Goal: Information Seeking & Learning: Learn about a topic

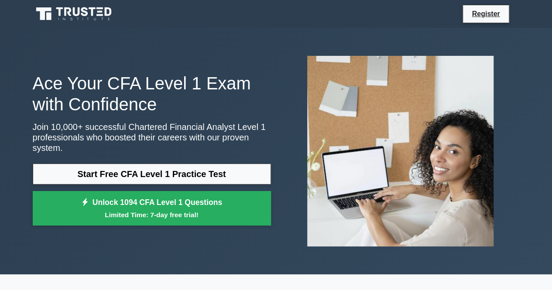
scroll to position [17, 0]
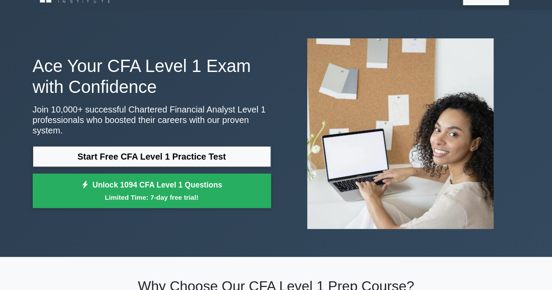
click at [135, 160] on link "Start Free CFA Level 1 Practice Test" at bounding box center [152, 156] width 238 height 21
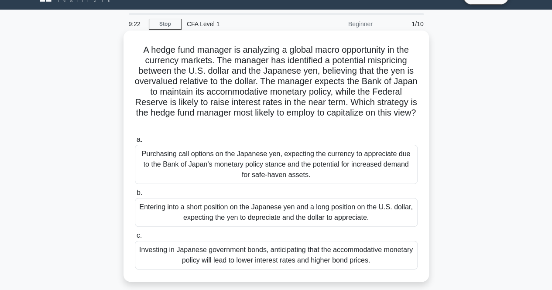
scroll to position [17, 0]
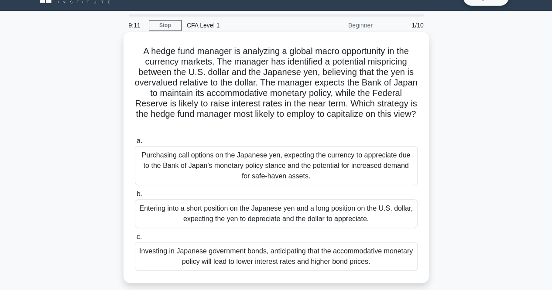
click at [220, 161] on div "Purchasing call options on the Japanese yen, expecting the currency to apprecia…" at bounding box center [276, 165] width 283 height 39
click at [135, 144] on input "a. Purchasing call options on the Japanese yen, expecting the currency to appre…" at bounding box center [135, 141] width 0 height 6
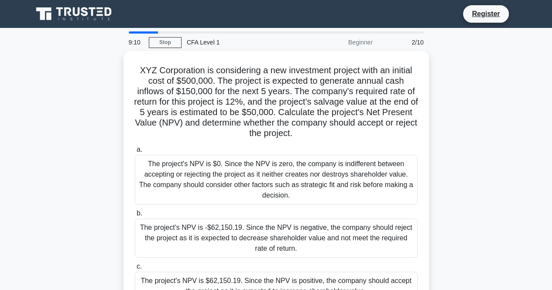
scroll to position [0, 0]
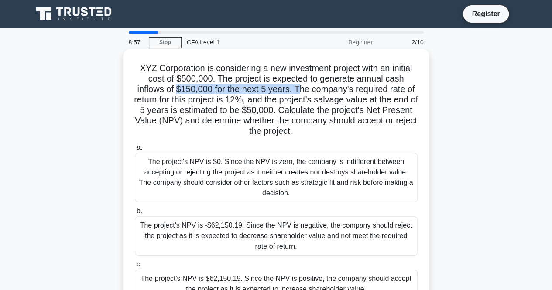
drag, startPoint x: 175, startPoint y: 89, endPoint x: 301, endPoint y: 89, distance: 126.2
click at [301, 89] on h5 "XYZ Corporation is considering a new investment project with an initial cost of…" at bounding box center [276, 100] width 285 height 74
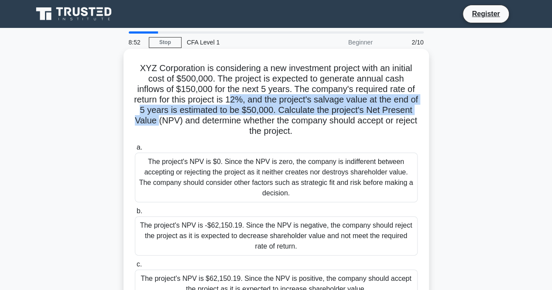
drag, startPoint x: 235, startPoint y: 99, endPoint x: 203, endPoint y: 117, distance: 36.4
click at [203, 117] on h5 "XYZ Corporation is considering a new investment project with an initial cost of…" at bounding box center [276, 100] width 285 height 74
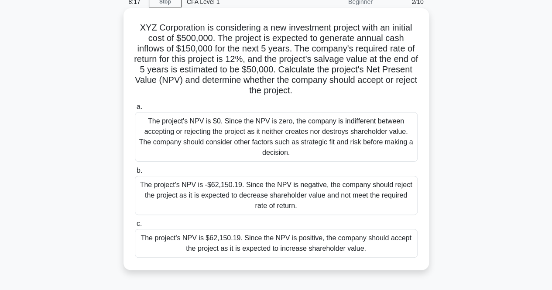
scroll to position [43, 0]
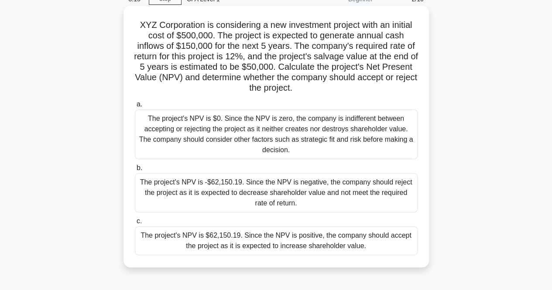
click at [338, 244] on div "The project's NPV is $62,150.19. Since the NPV is positive, the company should …" at bounding box center [276, 241] width 283 height 29
click at [135, 224] on input "c. The project's NPV is $62,150.19. Since the NPV is positive, the company shou…" at bounding box center [135, 222] width 0 height 6
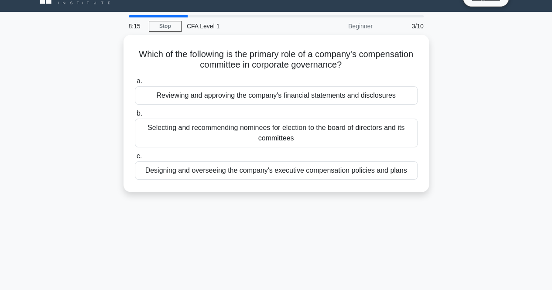
scroll to position [0, 0]
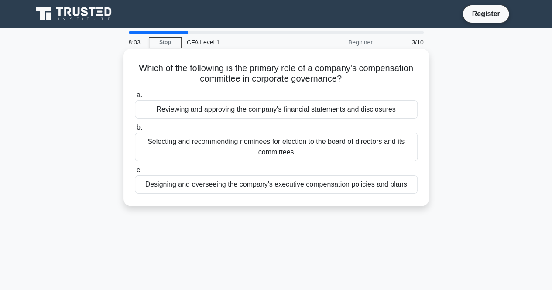
click at [265, 115] on div "Reviewing and approving the company's financial statements and disclosures" at bounding box center [276, 109] width 283 height 18
click at [135, 98] on input "a. Reviewing and approving the company's financial statements and disclosures" at bounding box center [135, 96] width 0 height 6
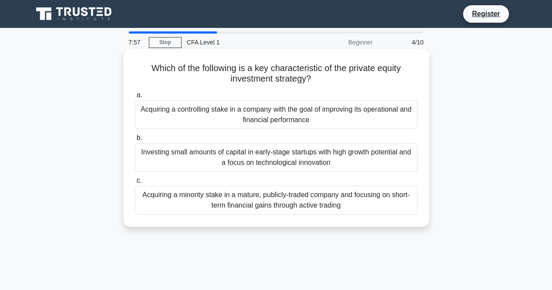
click at [269, 151] on div "Investing small amounts of capital in early-stage startups with high growth pot…" at bounding box center [276, 157] width 283 height 29
click at [135, 141] on input "b. Investing small amounts of capital in early-stage startups with high growth …" at bounding box center [135, 138] width 0 height 6
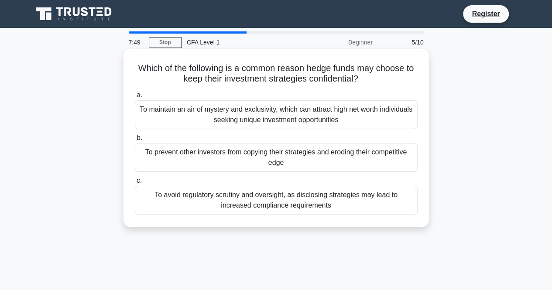
click at [261, 191] on div "To avoid regulatory scrutiny and oversight, as disclosing strategies may lead t…" at bounding box center [276, 200] width 283 height 29
click at [135, 184] on input "c. To avoid regulatory scrutiny and oversight, as disclosing strategies may lea…" at bounding box center [135, 181] width 0 height 6
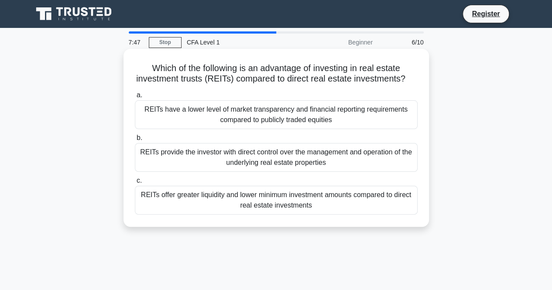
click at [252, 129] on div "REITs have a lower level of market transparency and financial reporting require…" at bounding box center [276, 114] width 283 height 29
click at [135, 98] on input "a. REITs have a lower level of market transparency and financial reporting requ…" at bounding box center [135, 96] width 0 height 6
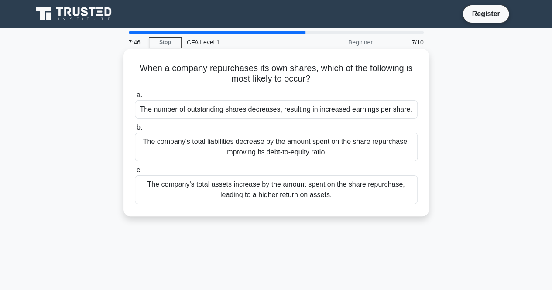
click at [255, 154] on div "The company's total liabilities decrease by the amount spent on the share repur…" at bounding box center [276, 147] width 283 height 29
click at [135, 131] on input "b. The company's total liabilities decrease by the amount spent on the share re…" at bounding box center [135, 128] width 0 height 6
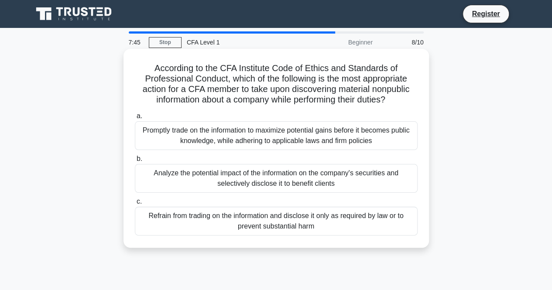
click at [260, 184] on div "Analyze the potential impact of the information on the company's securities and…" at bounding box center [276, 178] width 283 height 29
click at [135, 162] on input "b. Analyze the potential impact of the information on the company's securities …" at bounding box center [135, 159] width 0 height 6
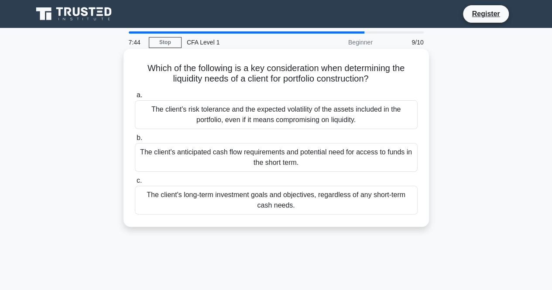
click at [251, 131] on div "a. The client's risk tolerance and the expected volatility of the assets includ…" at bounding box center [276, 152] width 293 height 128
click at [251, 121] on div "The client's risk tolerance and the expected volatility of the assets included …" at bounding box center [276, 114] width 283 height 29
click at [135, 98] on input "a. The client's risk tolerance and the expected volatility of the assets includ…" at bounding box center [135, 96] width 0 height 6
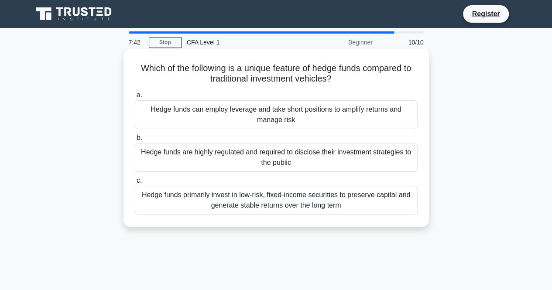
click at [255, 146] on div "Hedge funds are highly regulated and required to disclose their investment stra…" at bounding box center [276, 157] width 283 height 29
click at [135, 141] on input "b. Hedge funds are highly regulated and required to disclose their investment s…" at bounding box center [135, 138] width 0 height 6
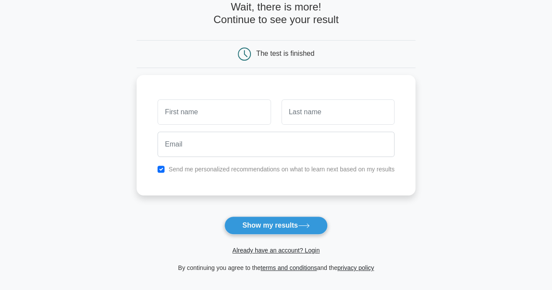
scroll to position [51, 0]
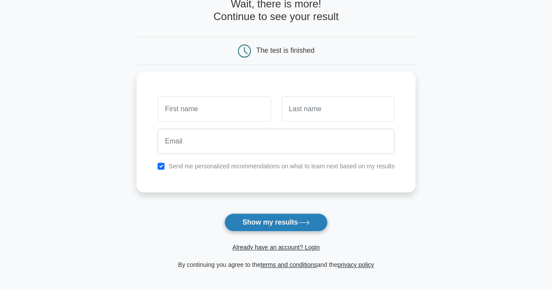
click at [280, 216] on button "Show my results" at bounding box center [275, 222] width 103 height 18
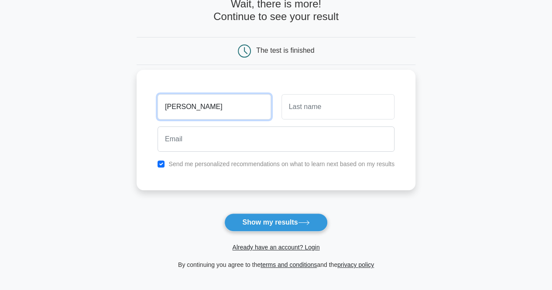
type input "hassan"
click at [331, 93] on div at bounding box center [338, 107] width 124 height 32
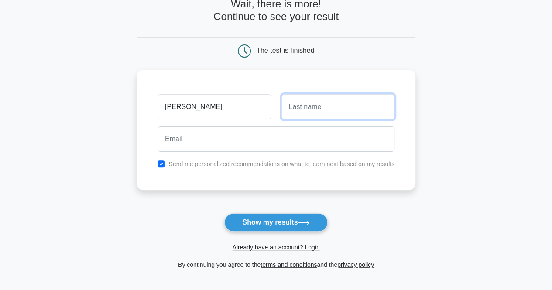
click at [325, 104] on input "text" at bounding box center [338, 106] width 113 height 25
type input "tarek"
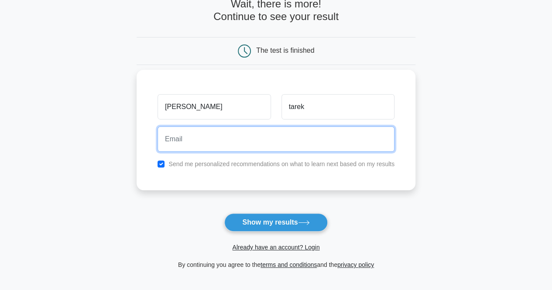
click at [282, 138] on input "email" at bounding box center [276, 139] width 237 height 25
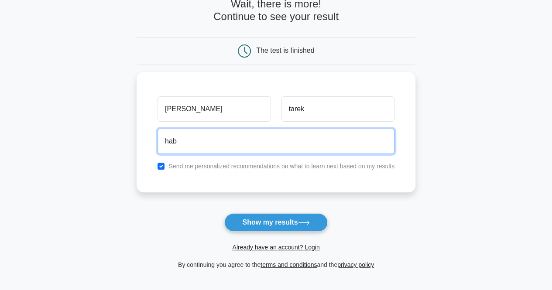
type input "Habussuud@gmail.com"
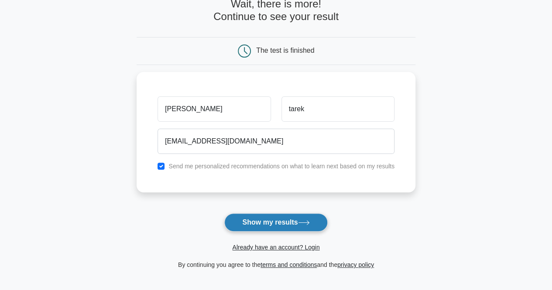
click at [278, 225] on button "Show my results" at bounding box center [275, 222] width 103 height 18
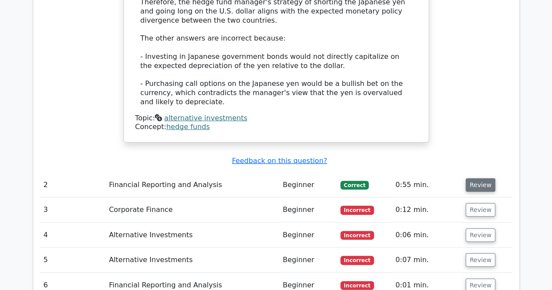
click at [479, 179] on button "Review" at bounding box center [481, 186] width 30 height 14
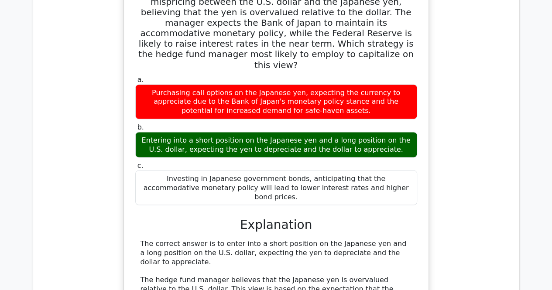
scroll to position [754, 0]
